Goal: Task Accomplishment & Management: Manage account settings

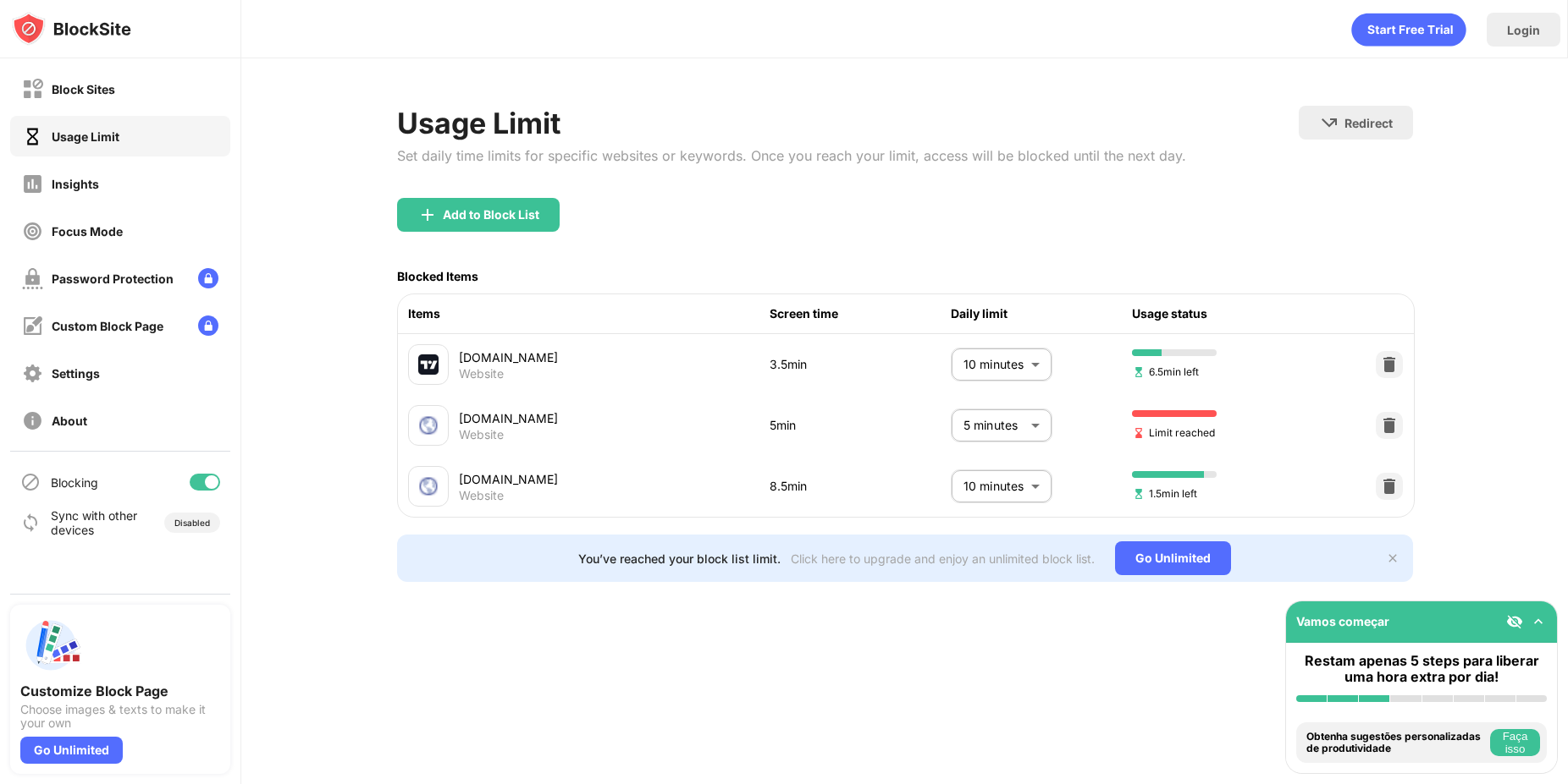
click at [1002, 431] on body "Block Sites Usage Limit Insights Focus Mode Password Protection Custom Block Pa…" at bounding box center [784, 392] width 1568 height 784
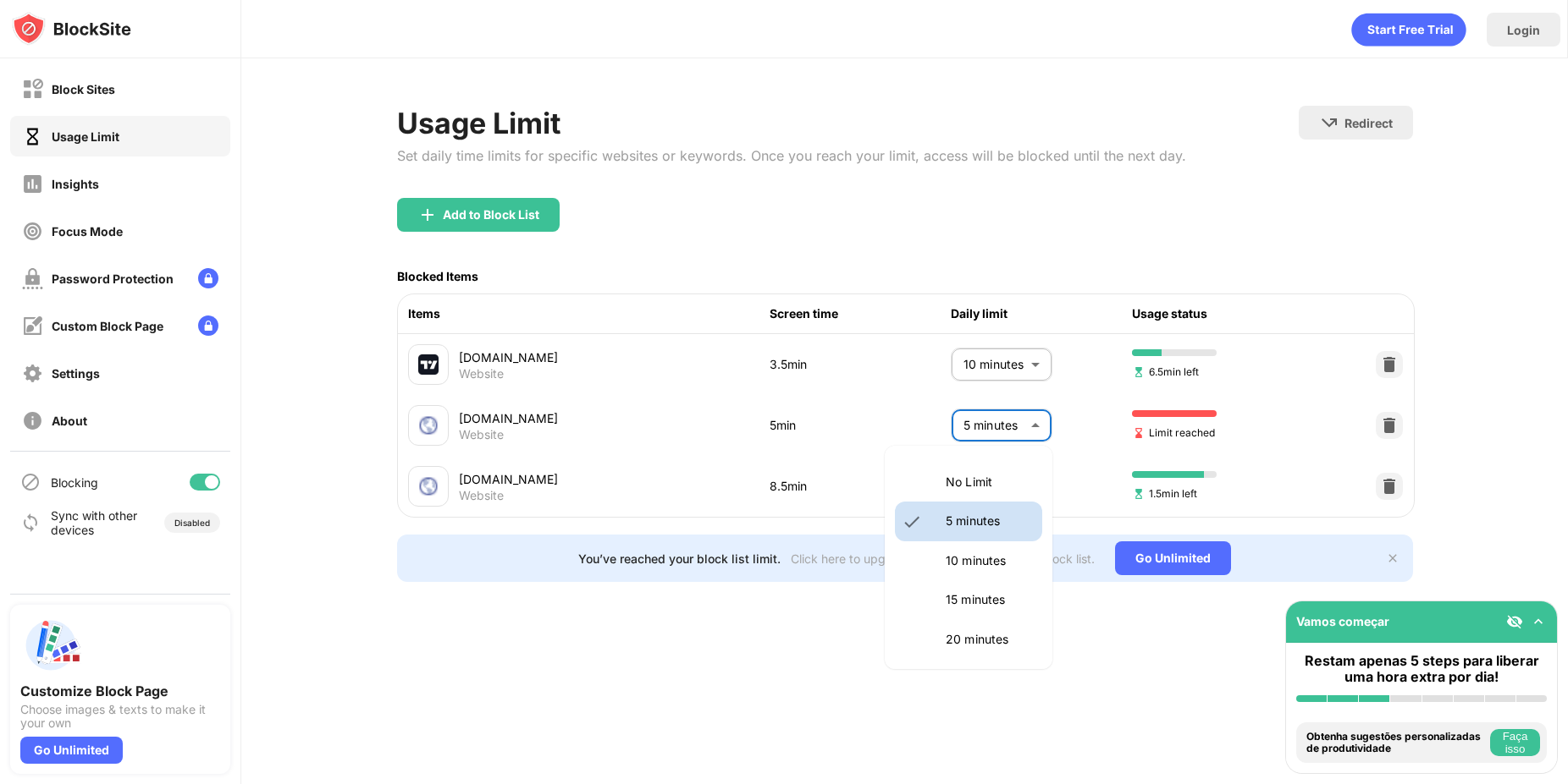
click at [964, 557] on p "10 minutes" at bounding box center [988, 561] width 87 height 19
type input "**"
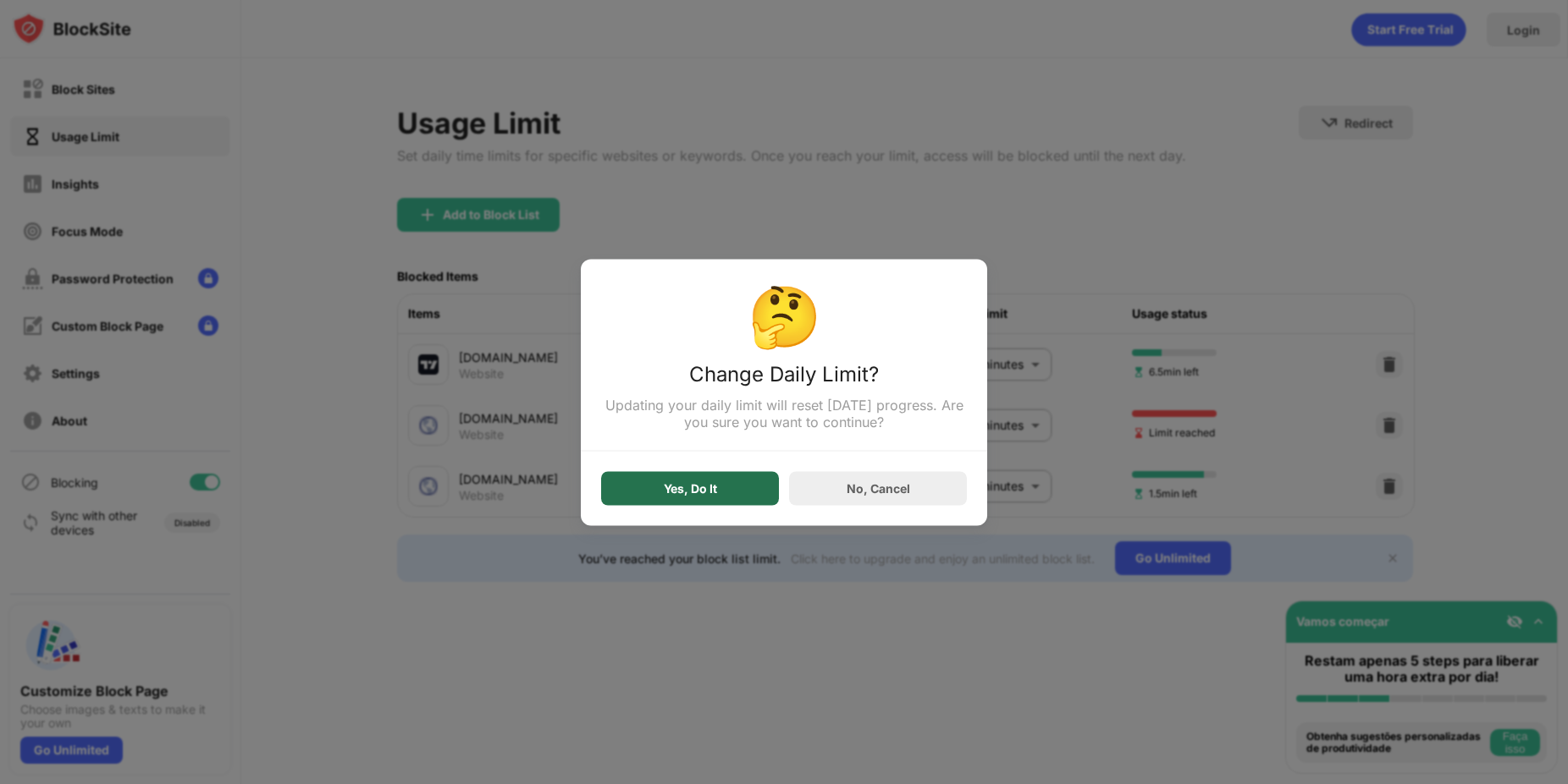
click at [722, 482] on div "Yes, Do It" at bounding box center [690, 489] width 178 height 34
